Goal: Find specific page/section: Find specific page/section

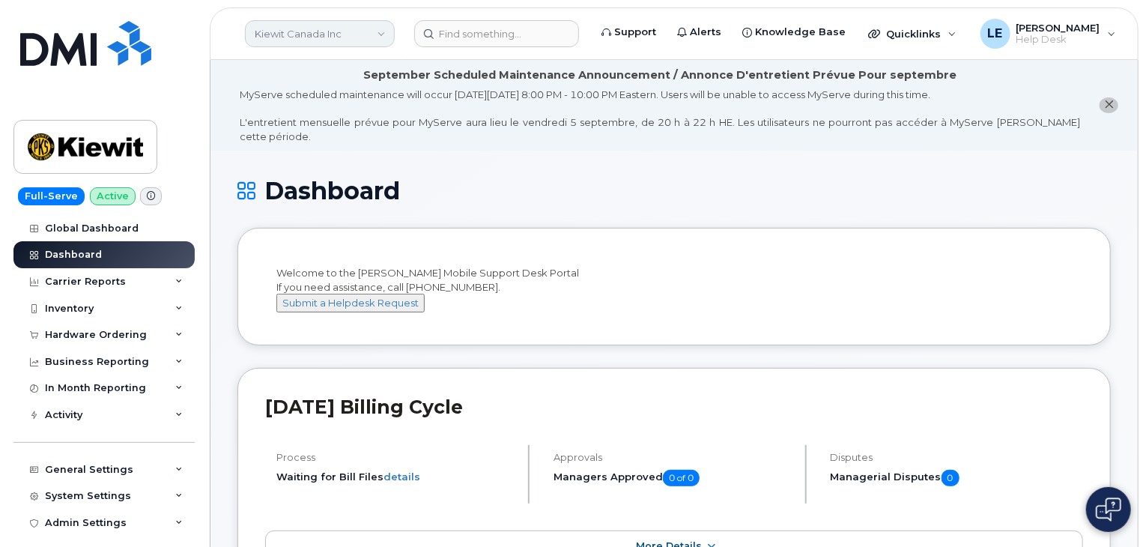
click at [332, 21] on link "Kiewit Canada Inc" at bounding box center [320, 33] width 150 height 27
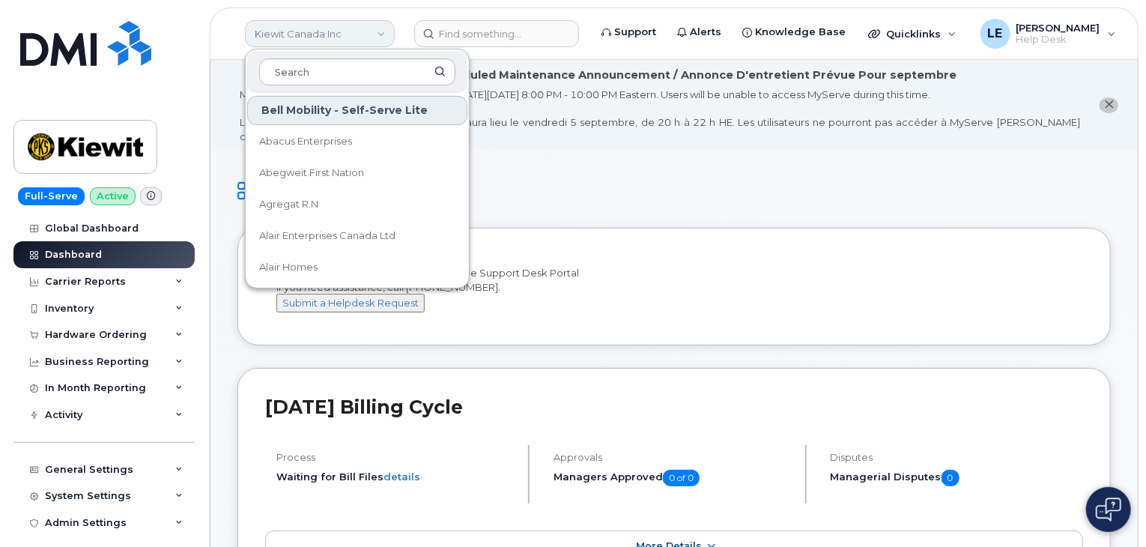
click at [333, 25] on link "Kiewit Canada Inc" at bounding box center [320, 33] width 150 height 27
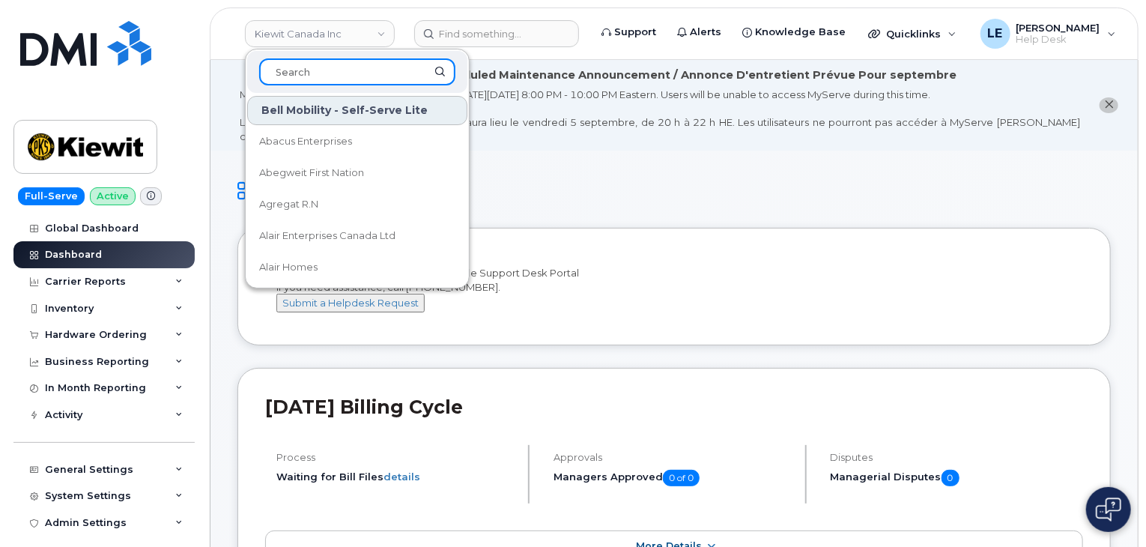
click at [276, 70] on input at bounding box center [357, 71] width 196 height 27
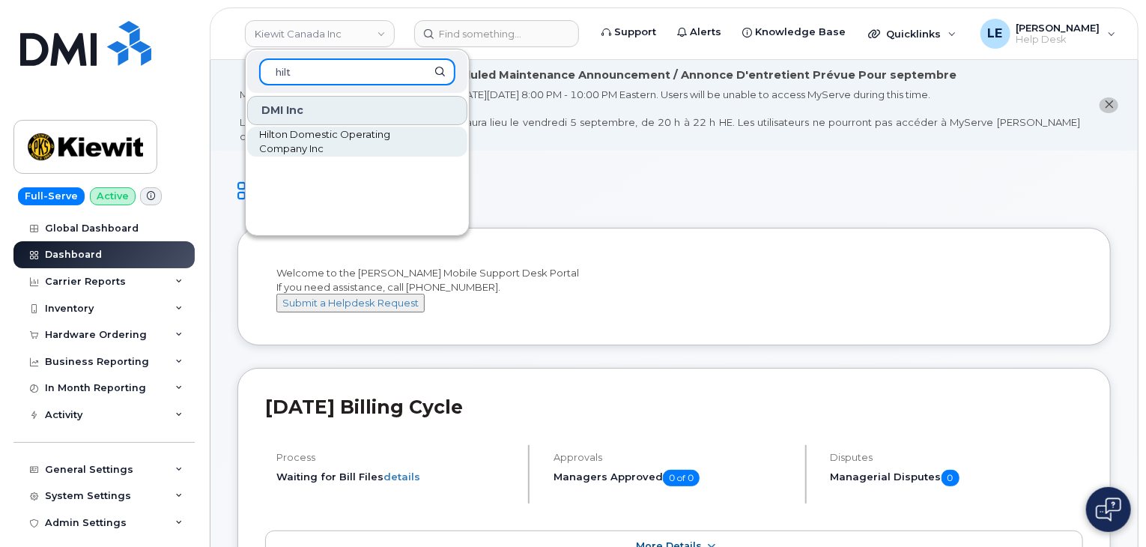
type input "hilt"
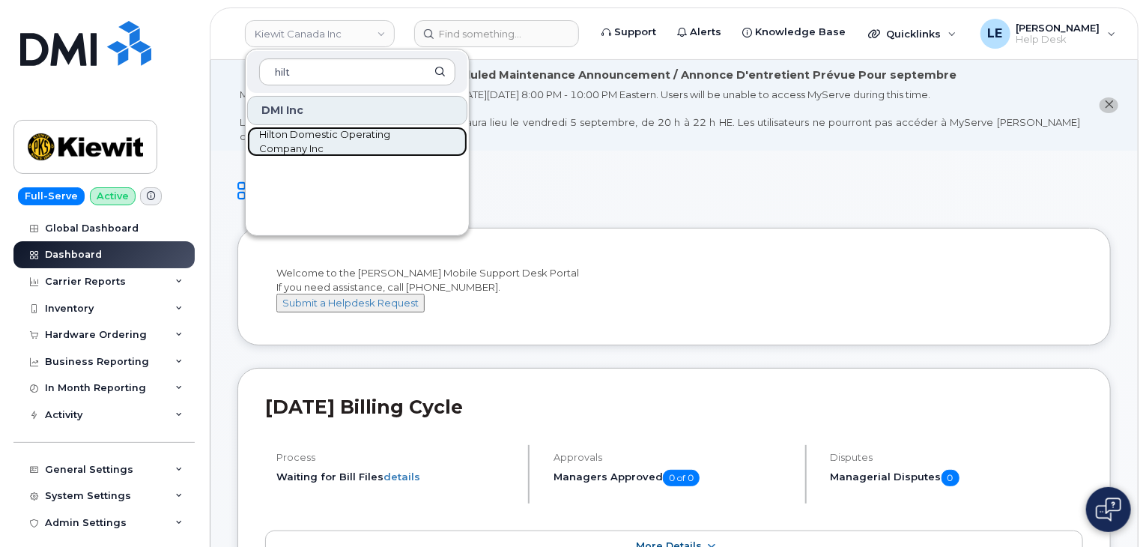
click at [320, 145] on span "Hilton Domestic Operating Company Inc" at bounding box center [345, 141] width 172 height 29
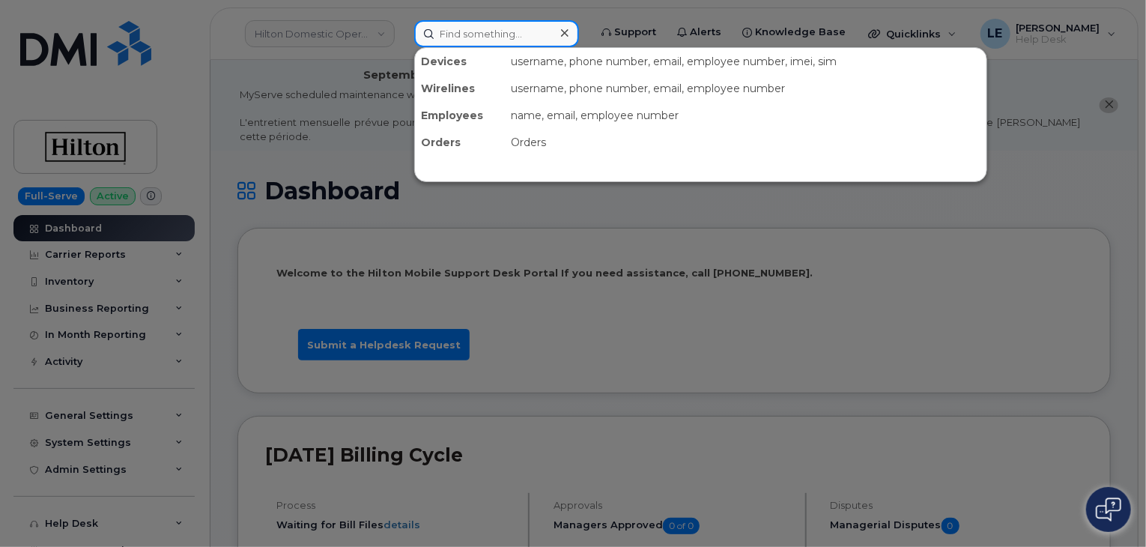
click at [476, 37] on input at bounding box center [496, 33] width 165 height 27
paste input "0779189"
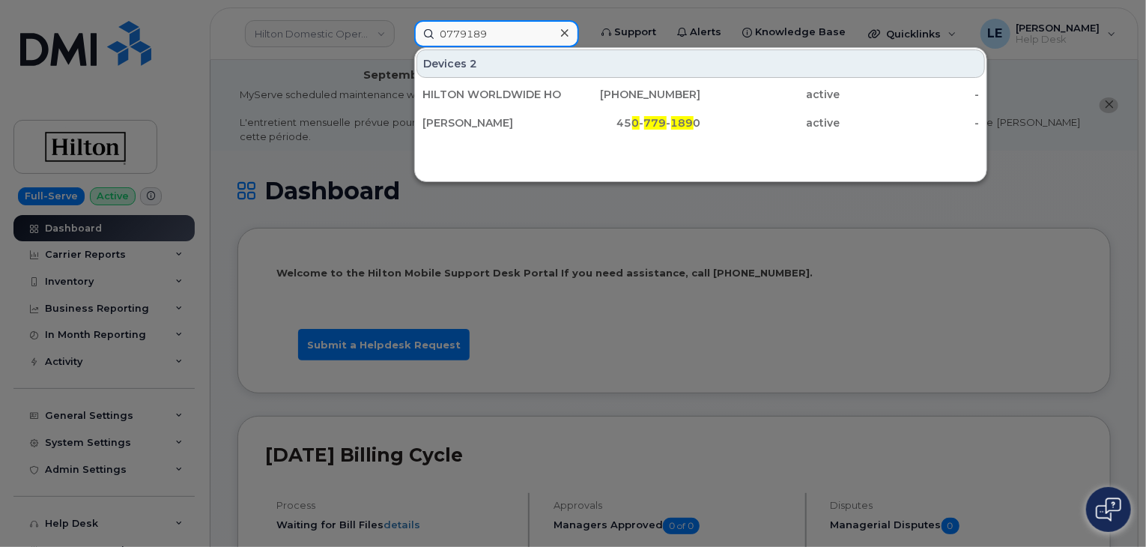
click at [500, 31] on input "0779189" at bounding box center [496, 33] width 165 height 27
click at [500, 30] on input "0779189" at bounding box center [496, 33] width 165 height 27
paste input "571-683-0445"
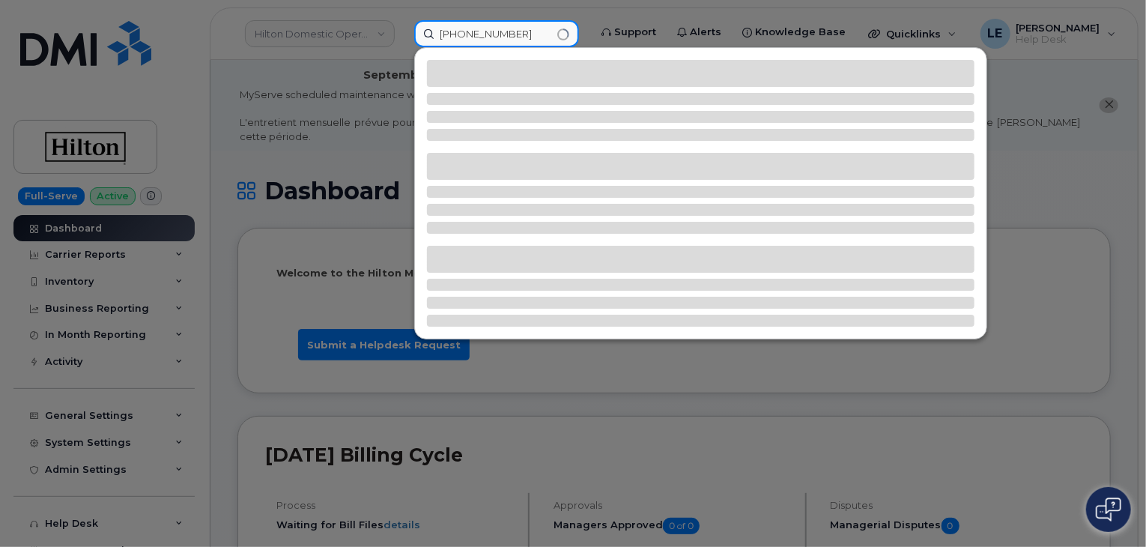
type input "571-683-0445"
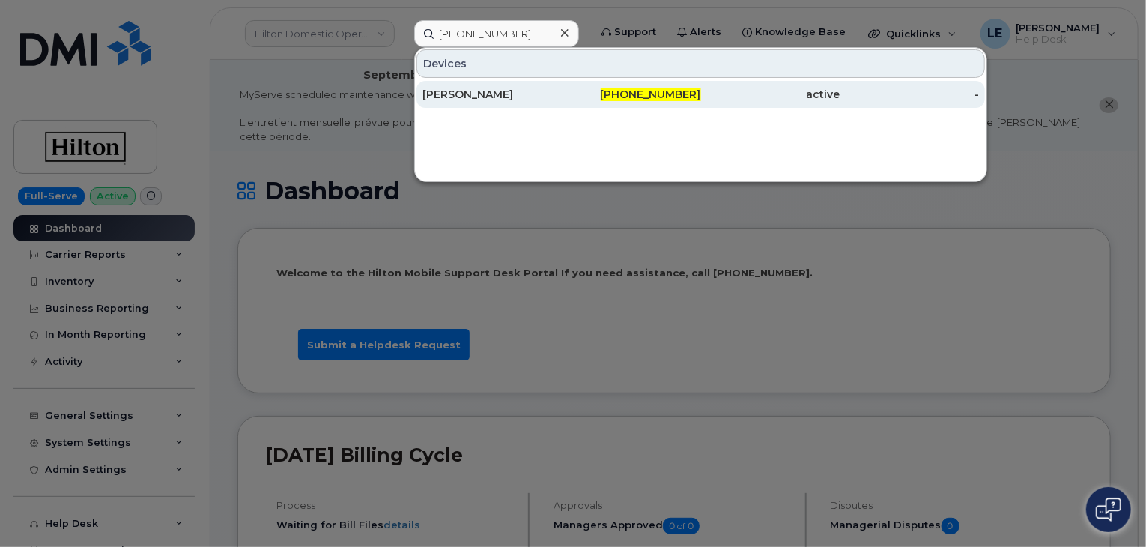
click at [552, 88] on div "Marianne Ayub" at bounding box center [491, 94] width 139 height 15
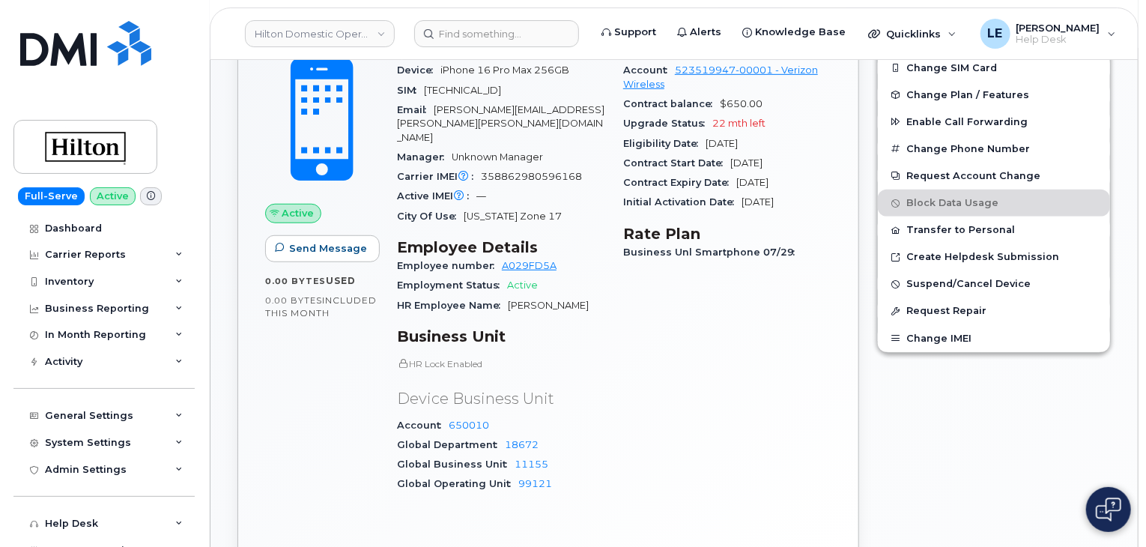
scroll to position [449, 0]
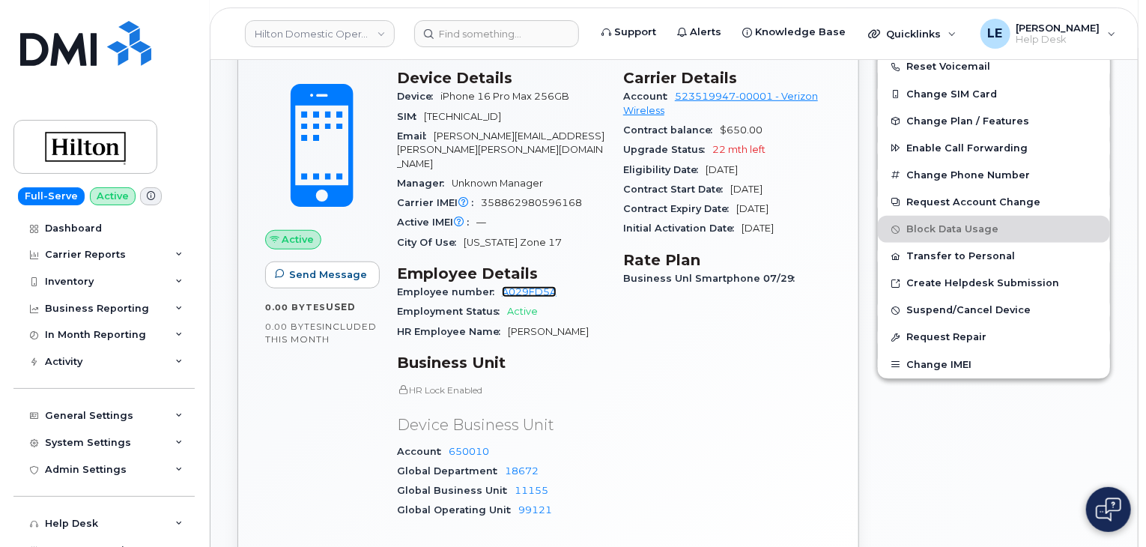
click at [523, 286] on link "A029FD5A" at bounding box center [529, 291] width 55 height 11
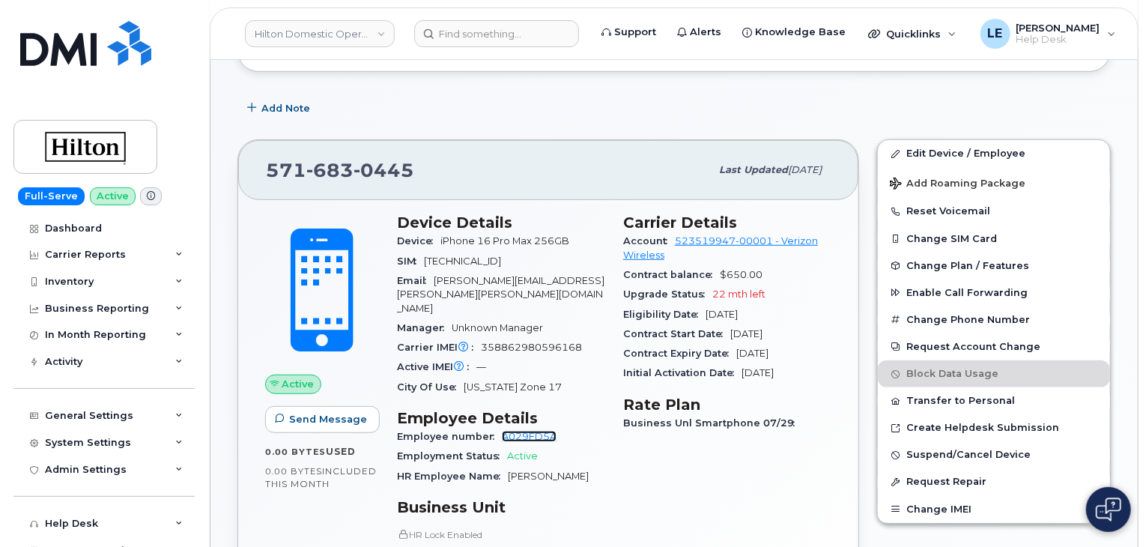
scroll to position [300, 0]
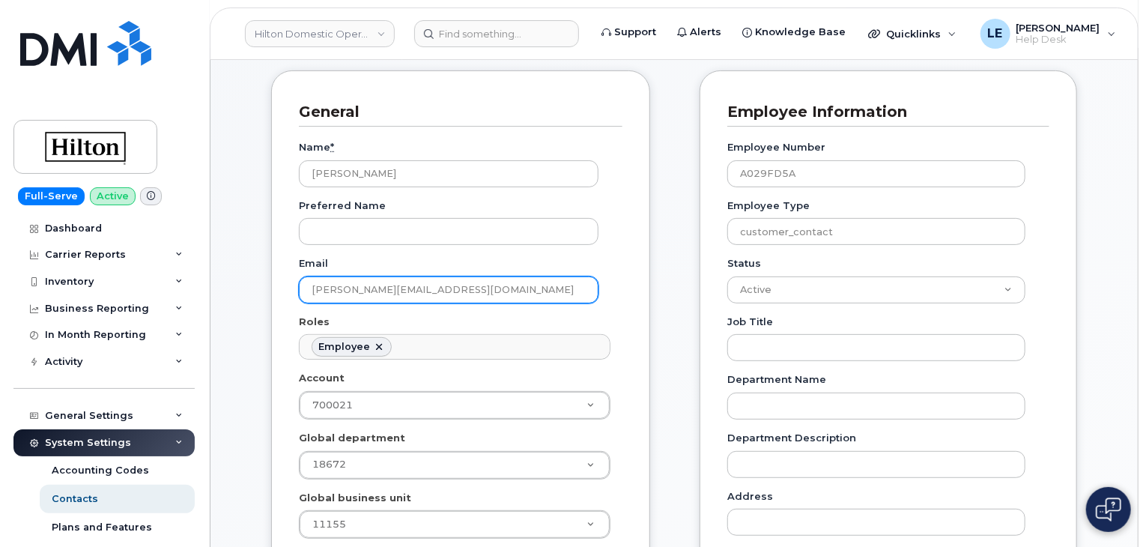
scroll to position [226, 0]
